Goal: Transaction & Acquisition: Purchase product/service

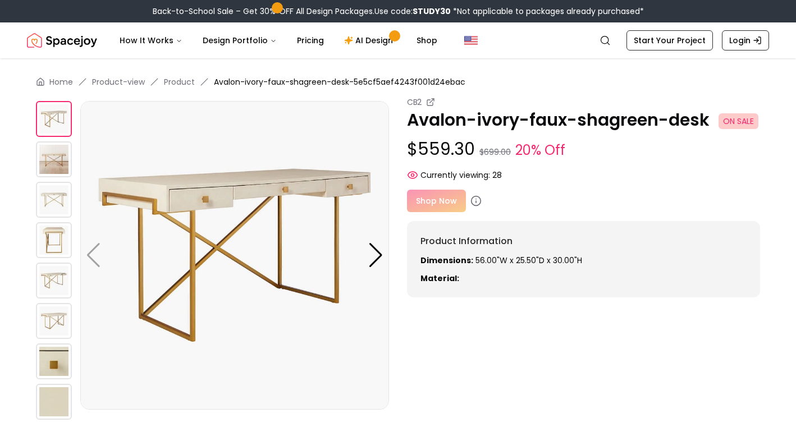
click at [436, 202] on div "Shop Now" at bounding box center [583, 201] width 353 height 22
click at [435, 204] on div "Shop Now" at bounding box center [583, 201] width 353 height 22
click at [441, 198] on div "Shop Now" at bounding box center [583, 201] width 353 height 22
click at [434, 203] on div "Shop Now" at bounding box center [583, 201] width 353 height 22
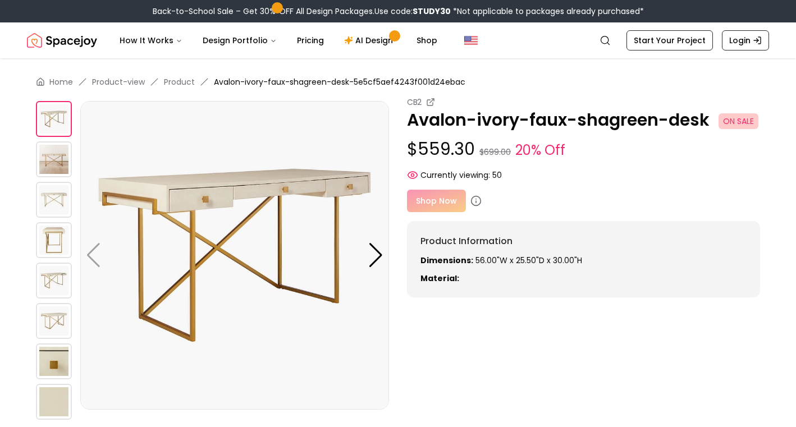
click at [273, 186] on img at bounding box center [234, 255] width 309 height 309
click at [57, 200] on img at bounding box center [54, 200] width 36 height 36
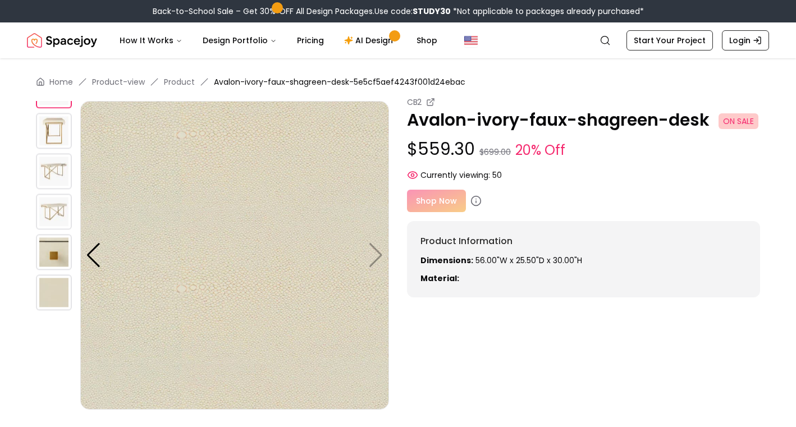
click at [52, 278] on img at bounding box center [54, 292] width 36 height 36
